Goal: Task Accomplishment & Management: Use online tool/utility

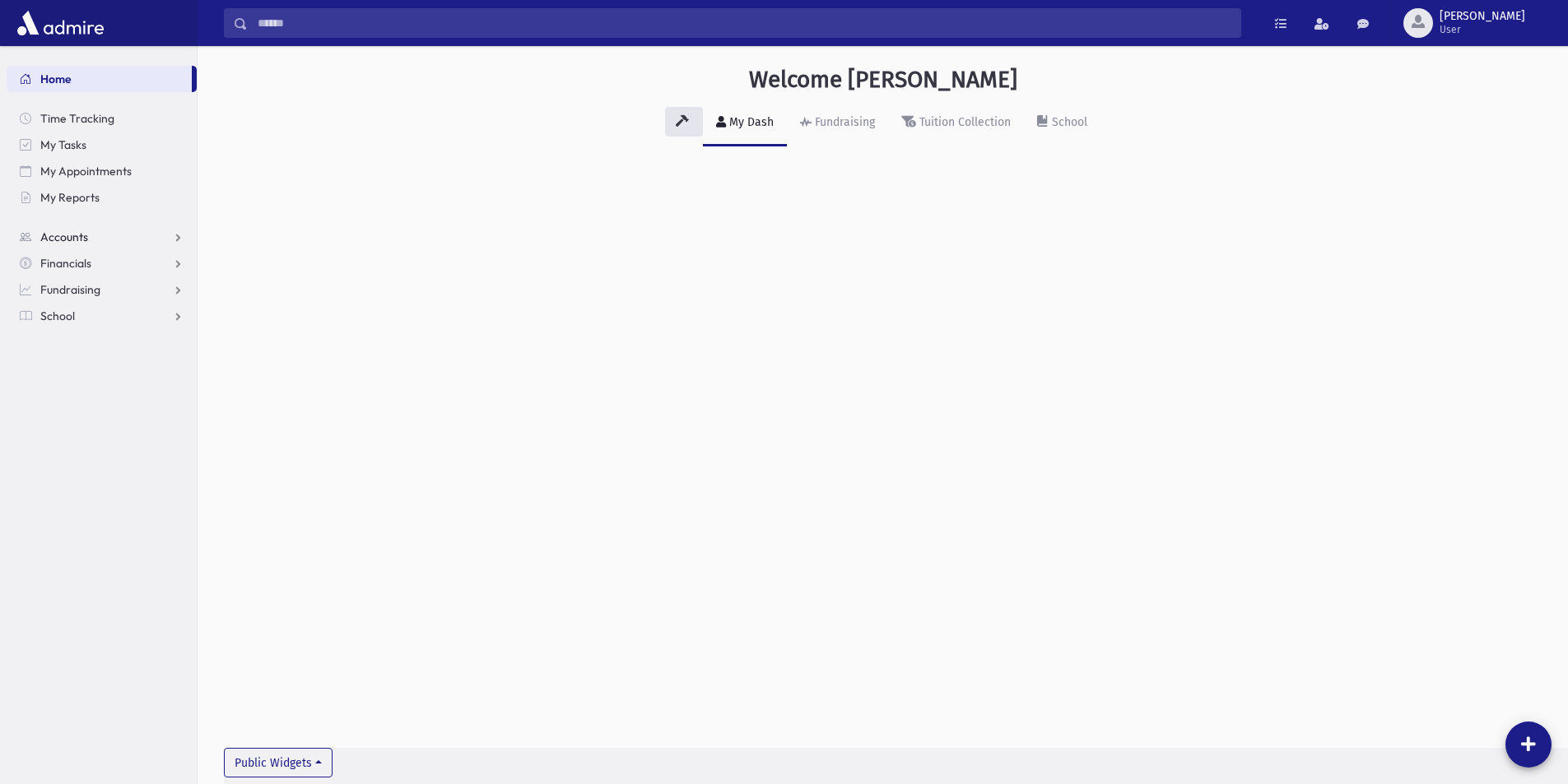
click at [142, 238] on link "Accounts" at bounding box center [102, 237] width 190 height 27
click at [112, 369] on link "School" at bounding box center [102, 369] width 190 height 27
click at [101, 340] on link "Students" at bounding box center [102, 342] width 190 height 27
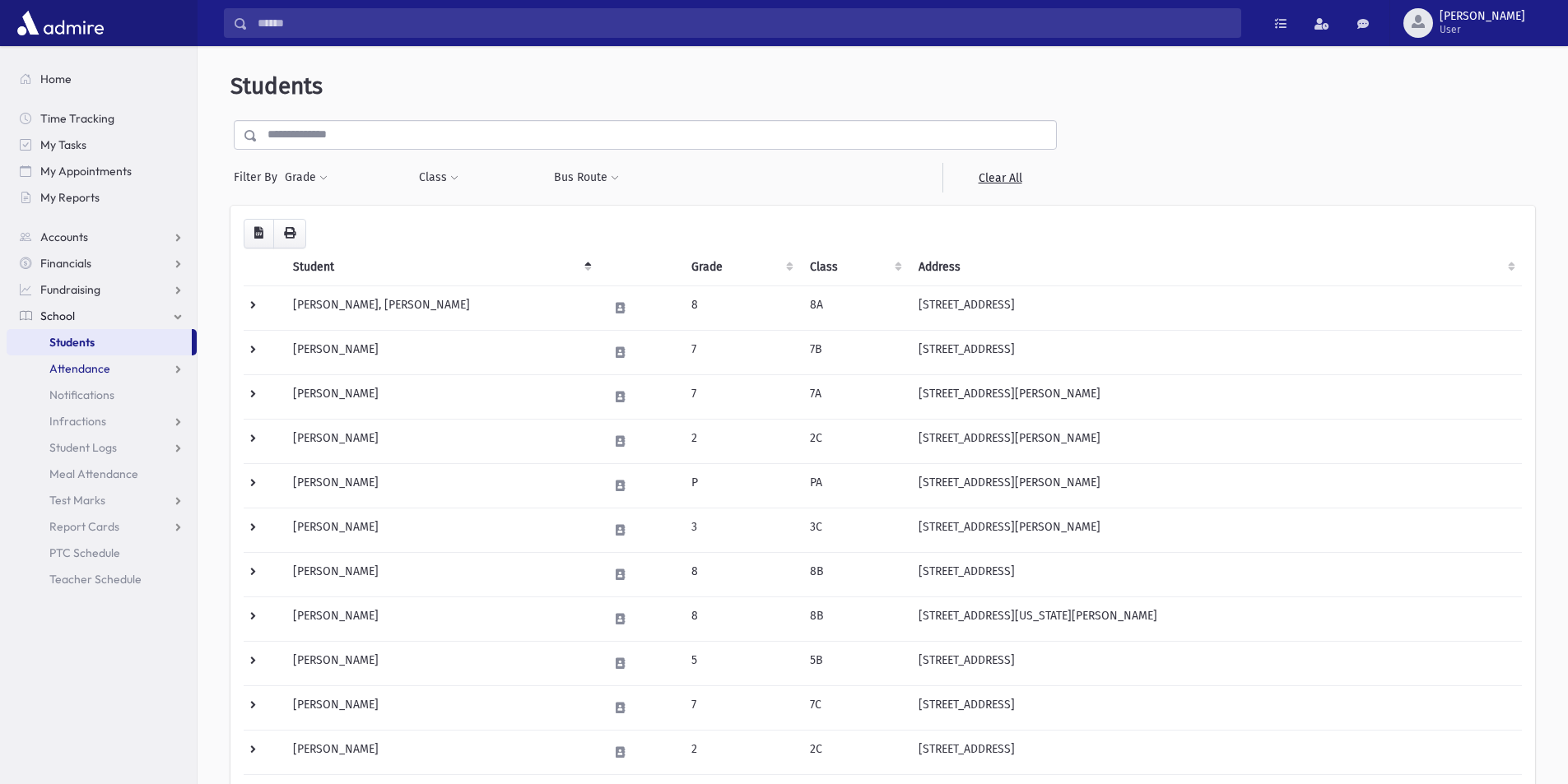
click at [112, 373] on link "Attendance" at bounding box center [102, 369] width 190 height 27
click at [97, 399] on link "Entry" at bounding box center [102, 395] width 190 height 27
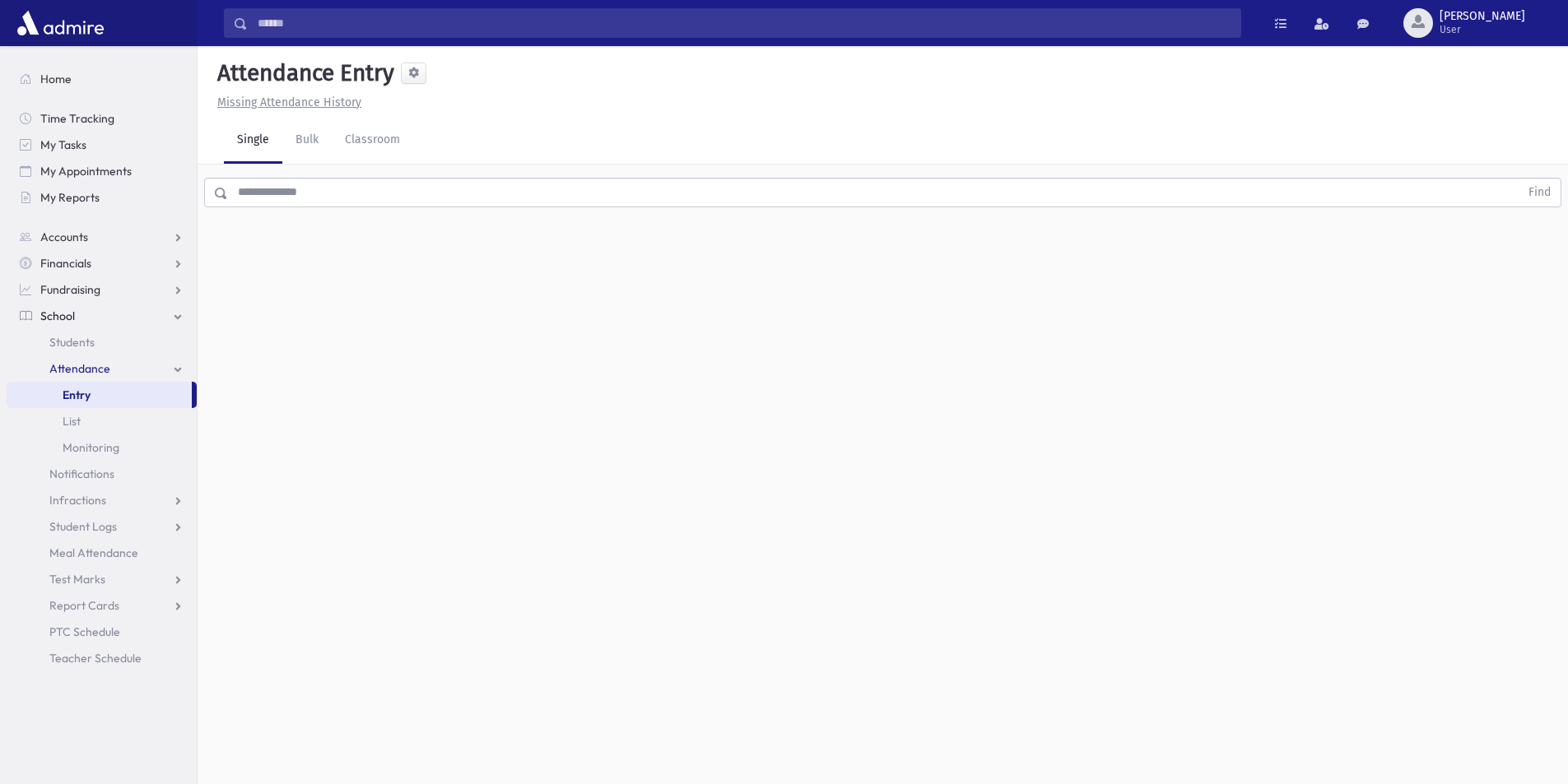
click at [324, 191] on input "text" at bounding box center [874, 193] width 1292 height 30
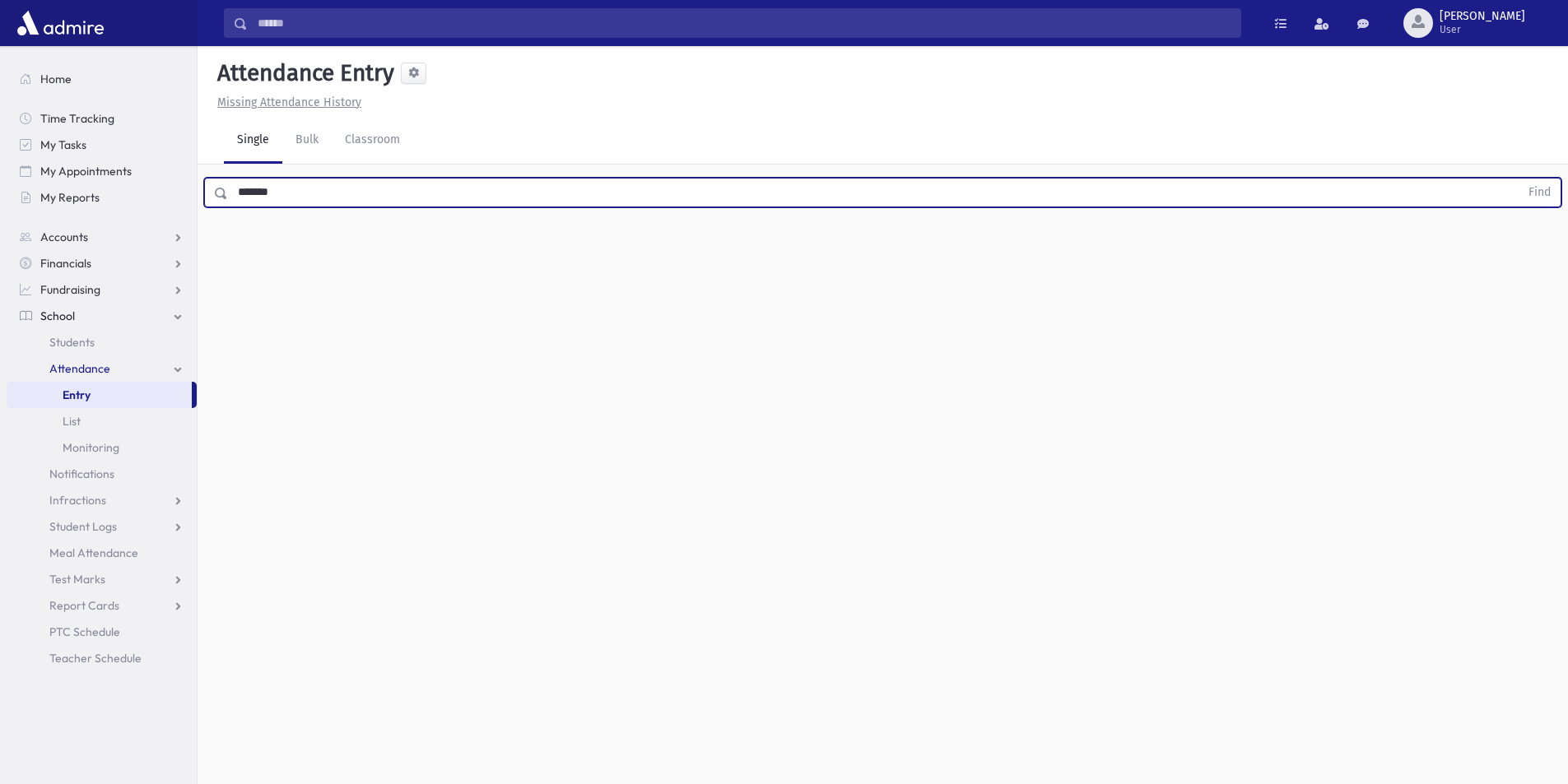
type input "*******"
click at [1519, 179] on button "Find" at bounding box center [1540, 193] width 42 height 28
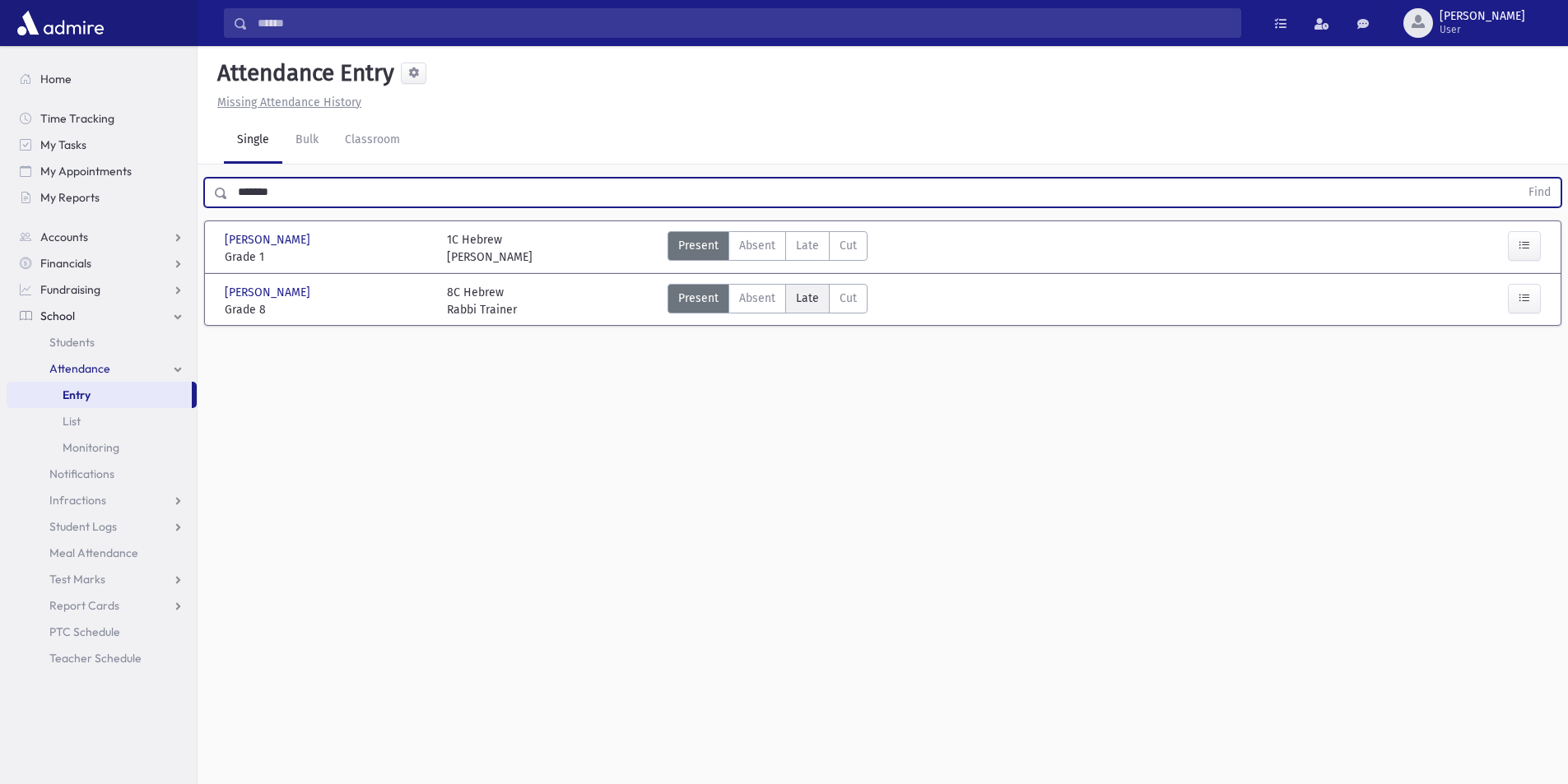
click at [793, 290] on label "Late Late" at bounding box center [807, 299] width 44 height 30
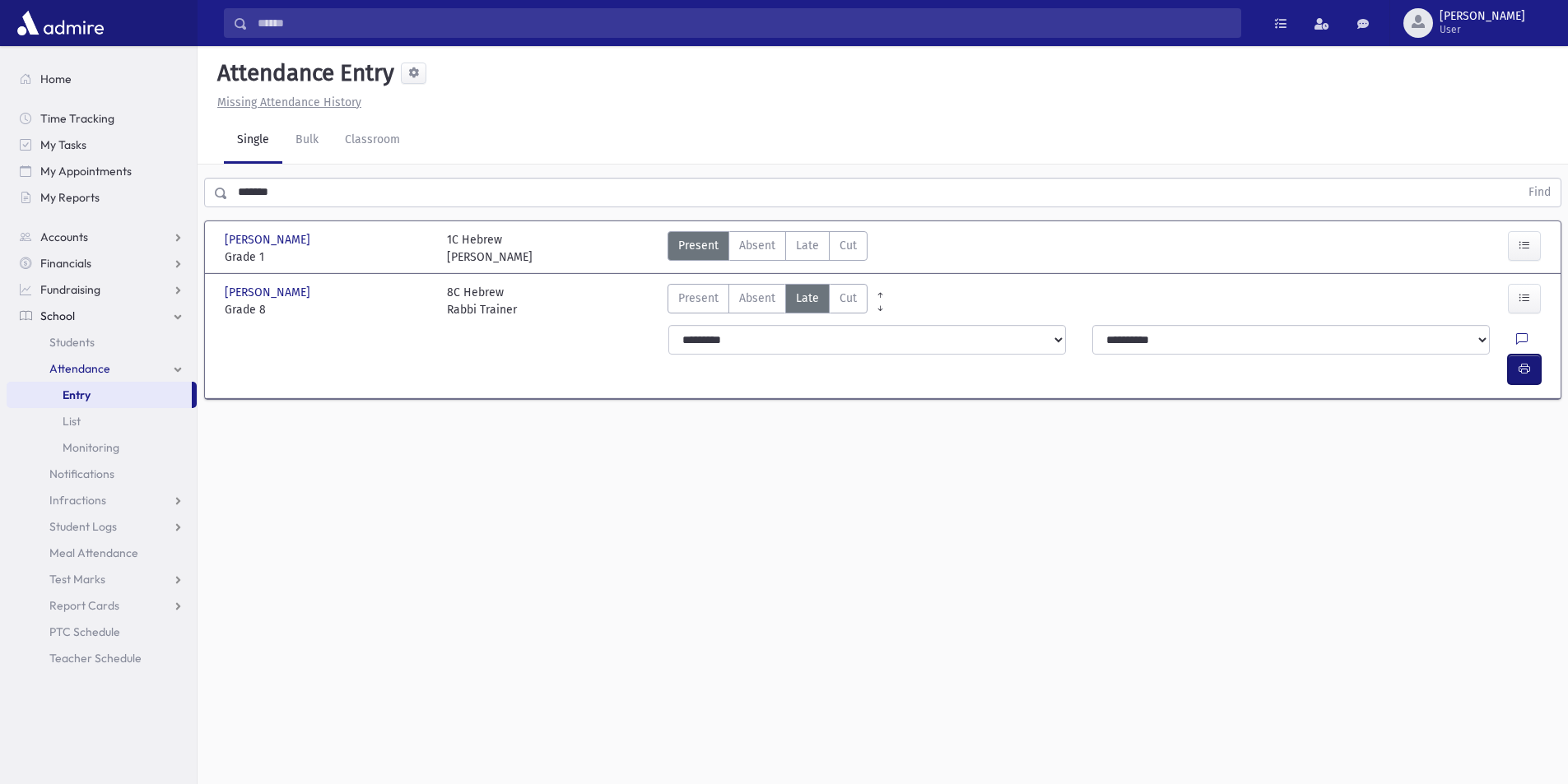
click at [1524, 362] on icon "button" at bounding box center [1525, 369] width 12 height 14
click at [1530, 362] on icon "button" at bounding box center [1525, 369] width 12 height 14
click at [1533, 355] on button "button" at bounding box center [1525, 370] width 33 height 30
click at [1537, 355] on button "button" at bounding box center [1525, 370] width 33 height 30
click at [1531, 355] on button "button" at bounding box center [1525, 370] width 33 height 30
